Goal: Transaction & Acquisition: Purchase product/service

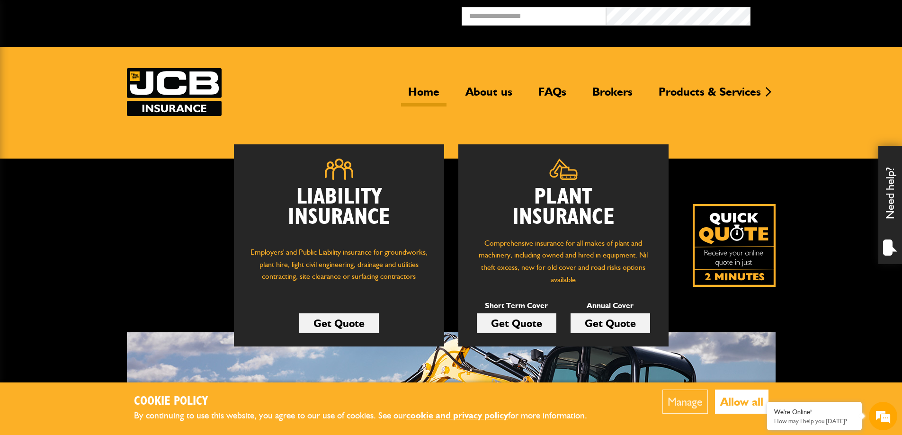
click at [513, 321] on link "Get Quote" at bounding box center [517, 324] width 80 height 20
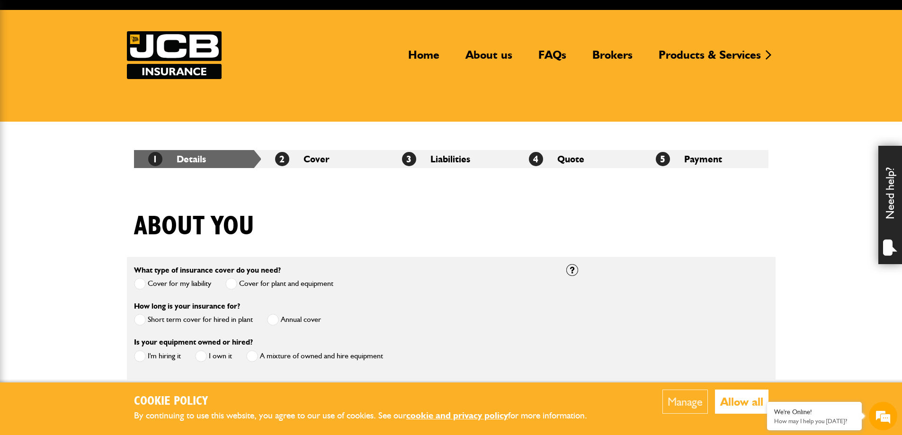
scroll to position [95, 0]
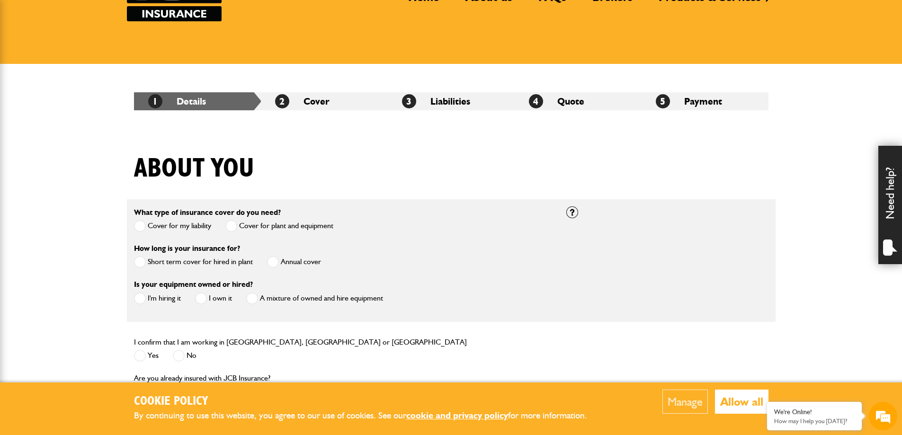
click at [144, 261] on span at bounding box center [140, 262] width 12 height 12
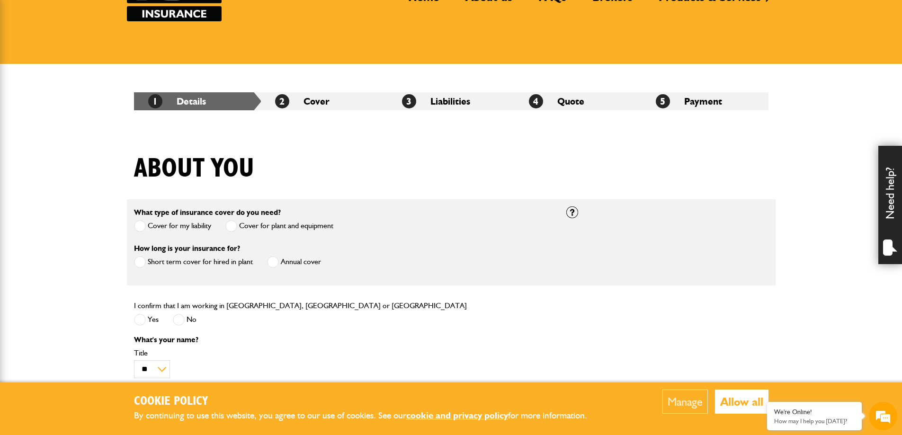
click at [141, 313] on div "I confirm that I am working in England, Scotland or Wales Yes No" at bounding box center [300, 314] width 333 height 29
click at [140, 316] on span at bounding box center [140, 320] width 12 height 12
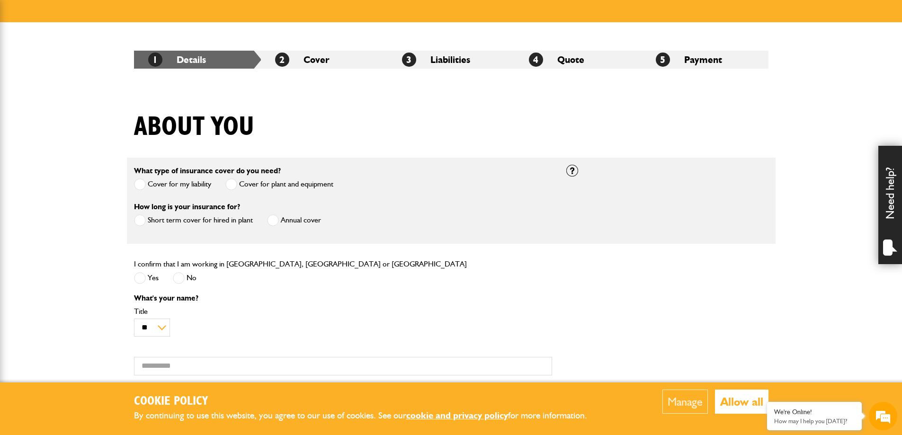
scroll to position [237, 0]
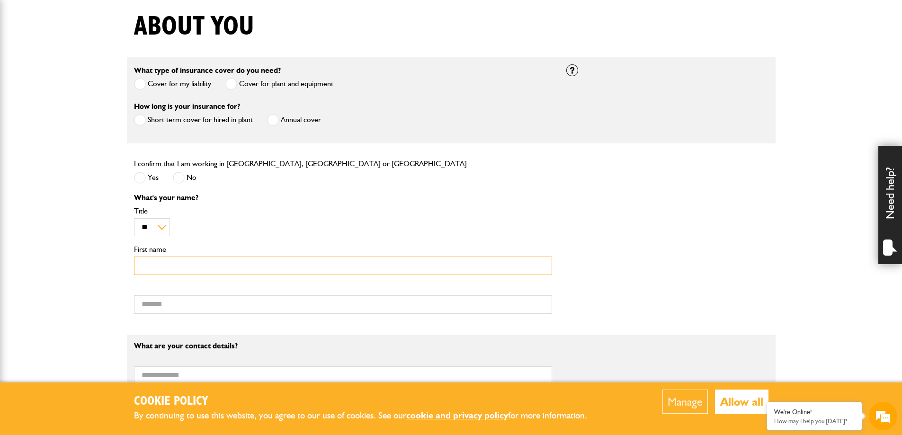
click at [181, 268] on input "First name" at bounding box center [343, 266] width 418 height 18
type input "*"
type input "*****"
type input "*******"
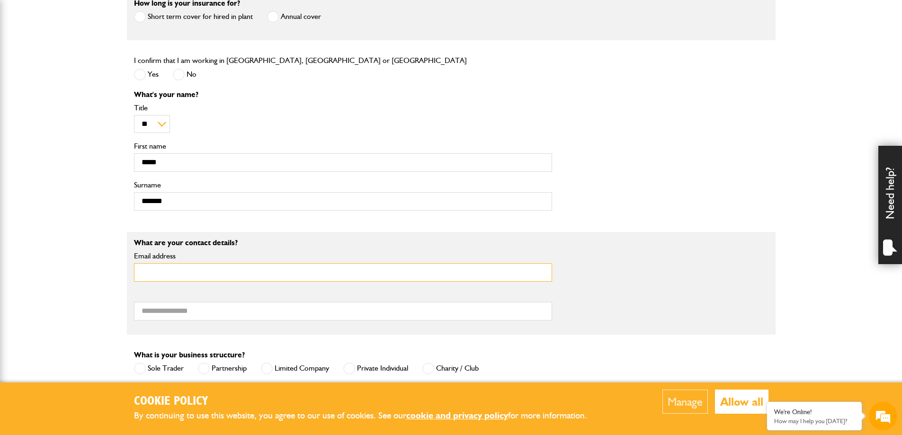
scroll to position [379, 0]
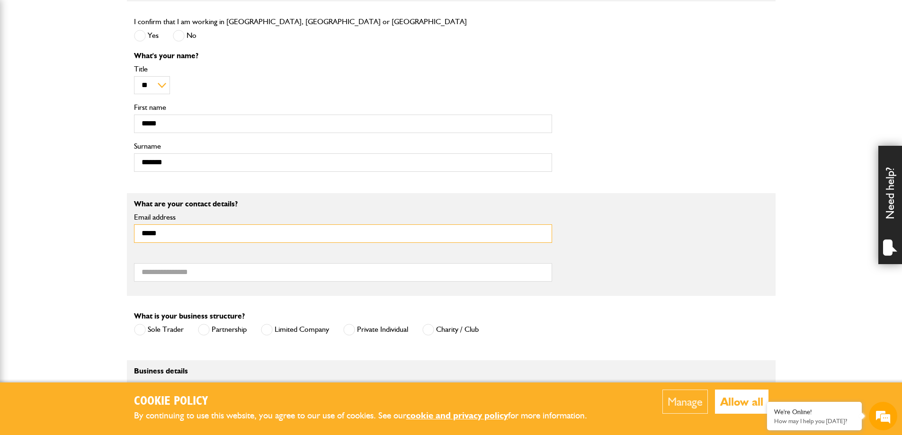
type input "**********"
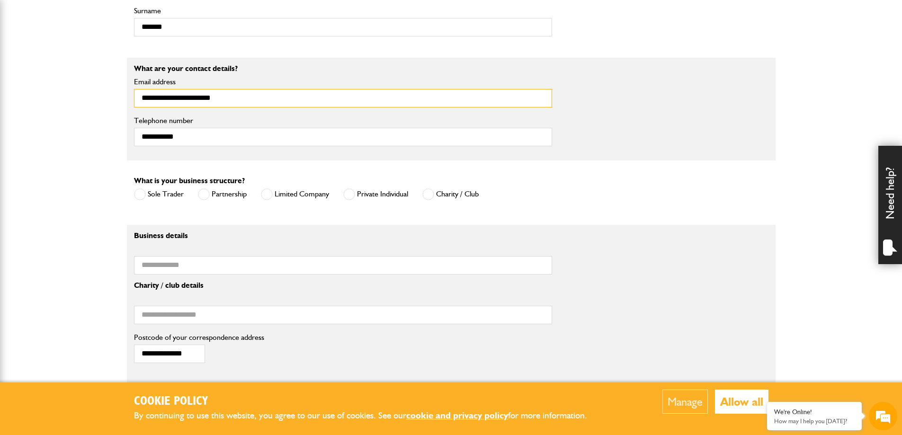
scroll to position [521, 0]
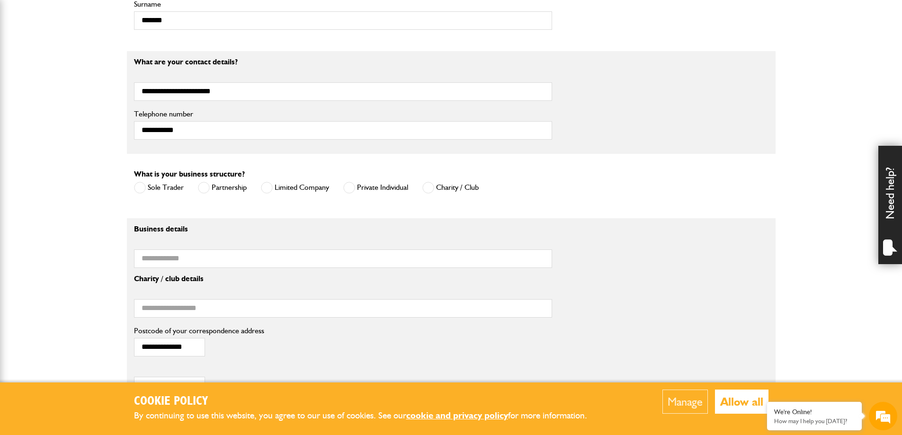
click at [352, 192] on span at bounding box center [349, 188] width 12 height 12
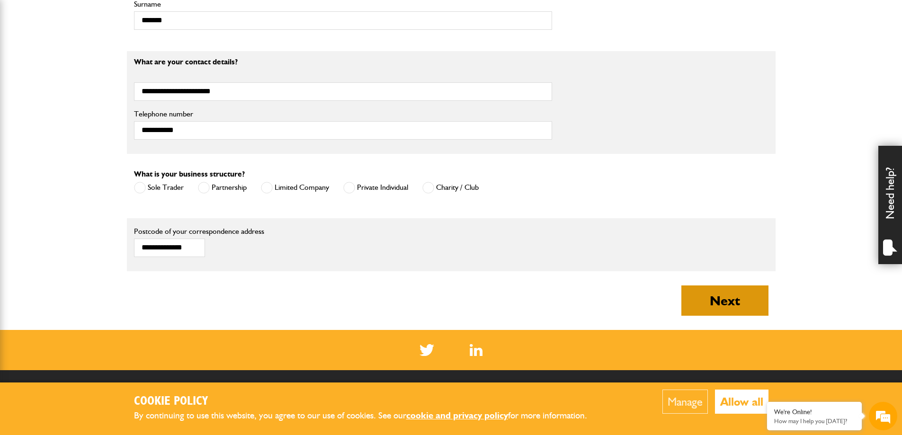
click at [744, 307] on button "Next" at bounding box center [725, 301] width 87 height 30
type input "**********"
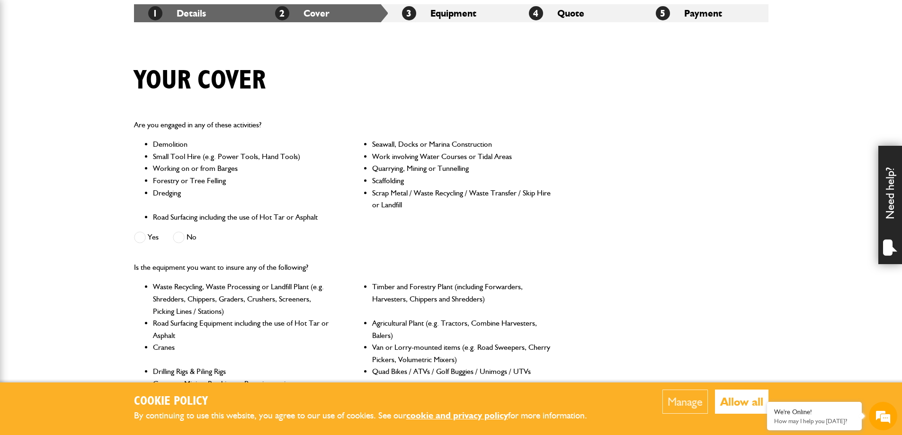
scroll to position [189, 0]
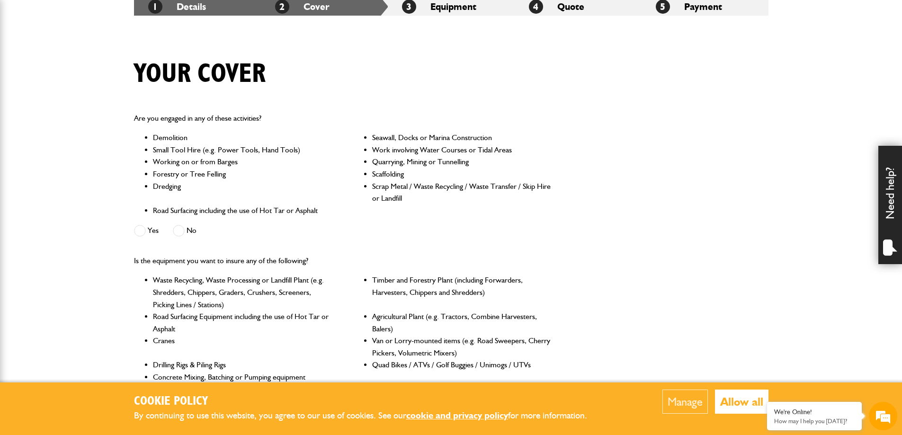
click at [179, 233] on span at bounding box center [179, 231] width 12 height 12
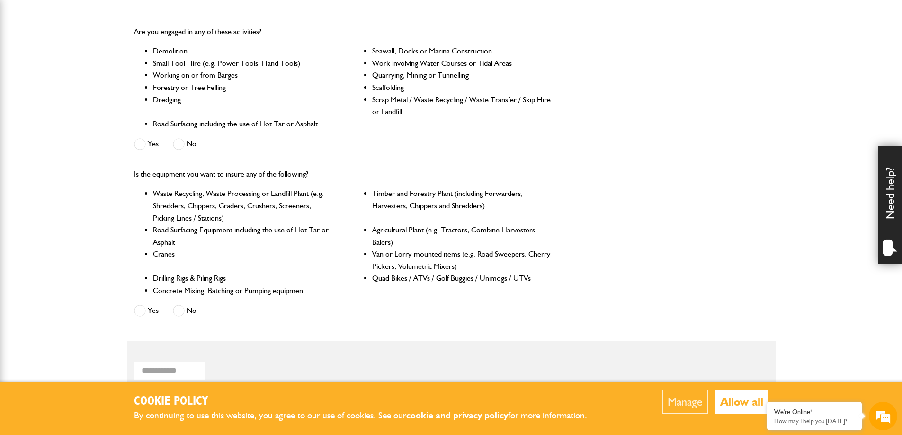
scroll to position [284, 0]
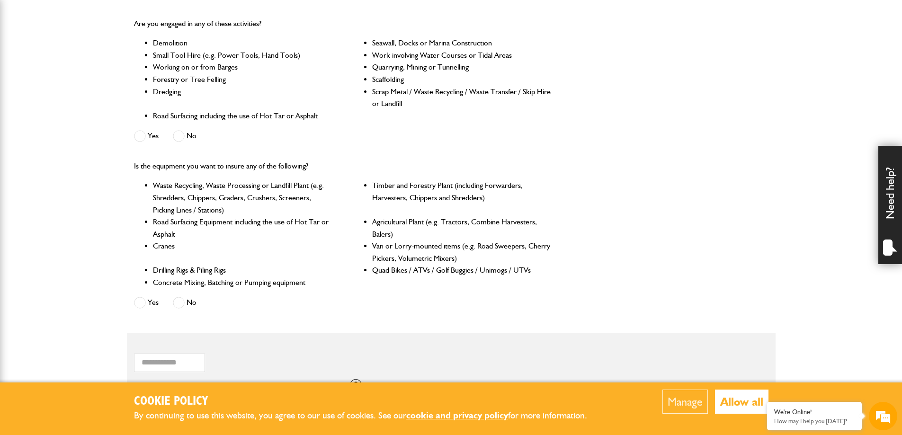
click at [180, 306] on span at bounding box center [179, 303] width 12 height 12
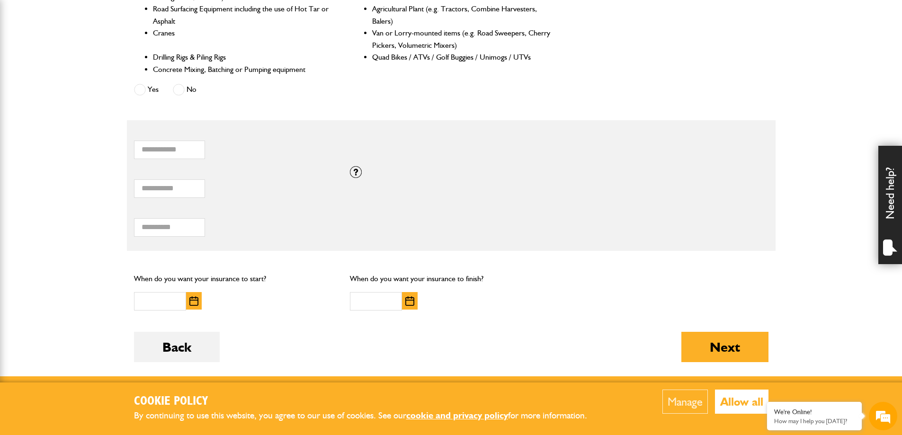
scroll to position [521, 0]
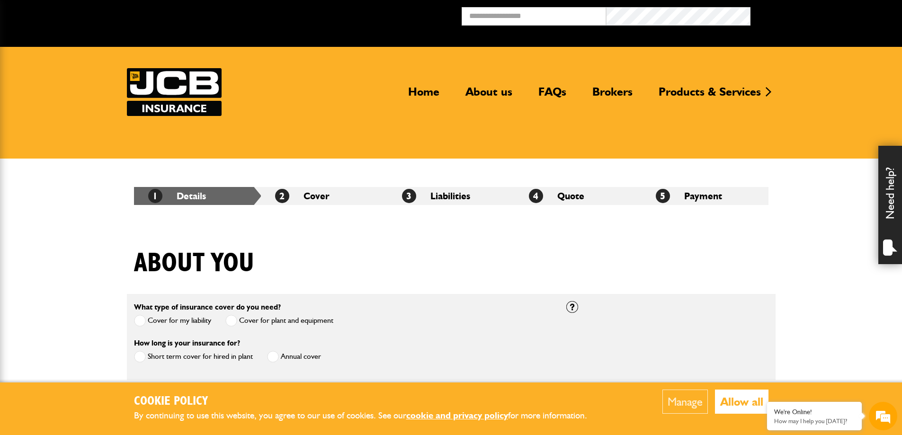
scroll to position [521, 0]
